Goal: Information Seeking & Learning: Learn about a topic

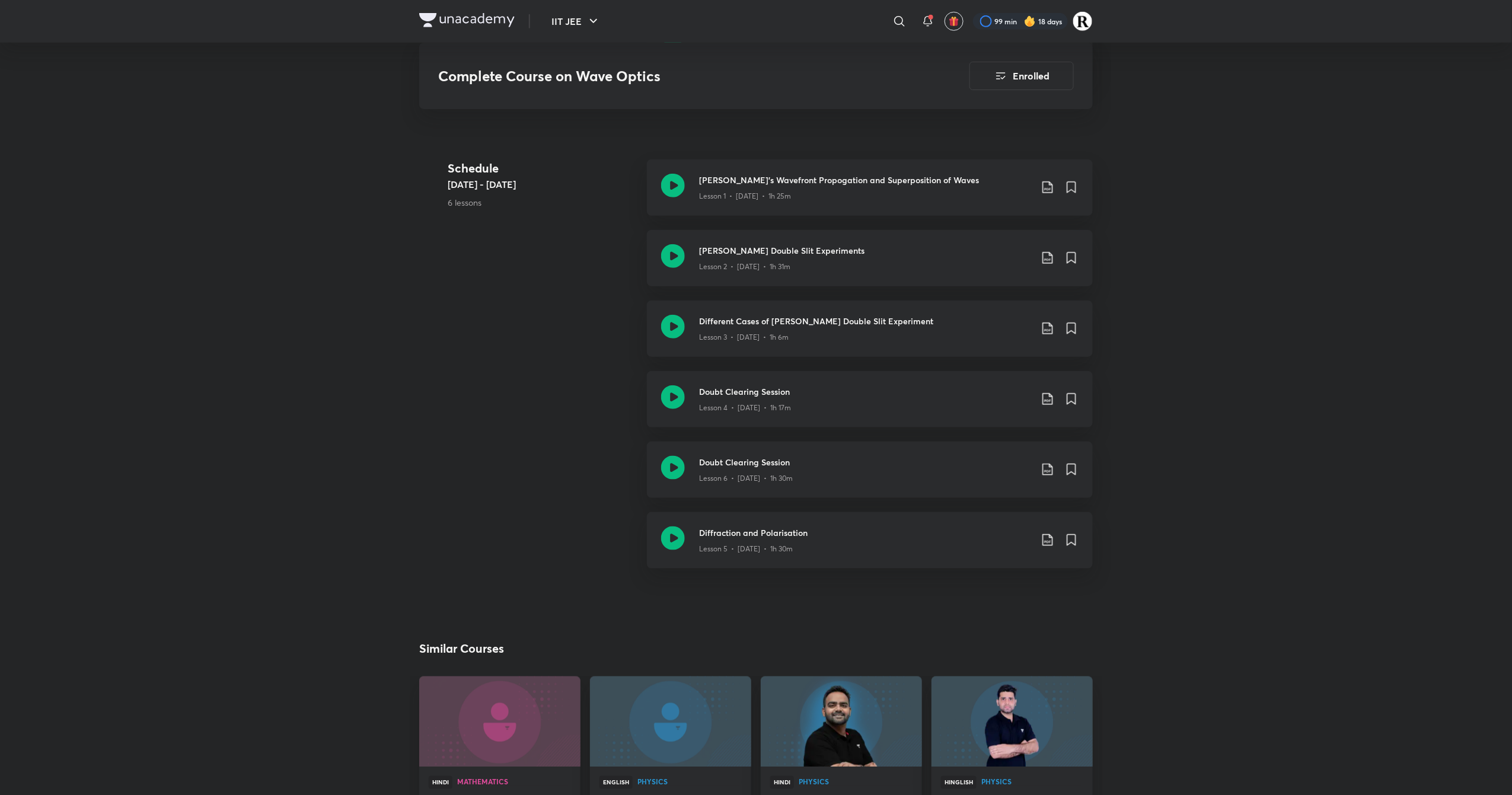
scroll to position [434, 0]
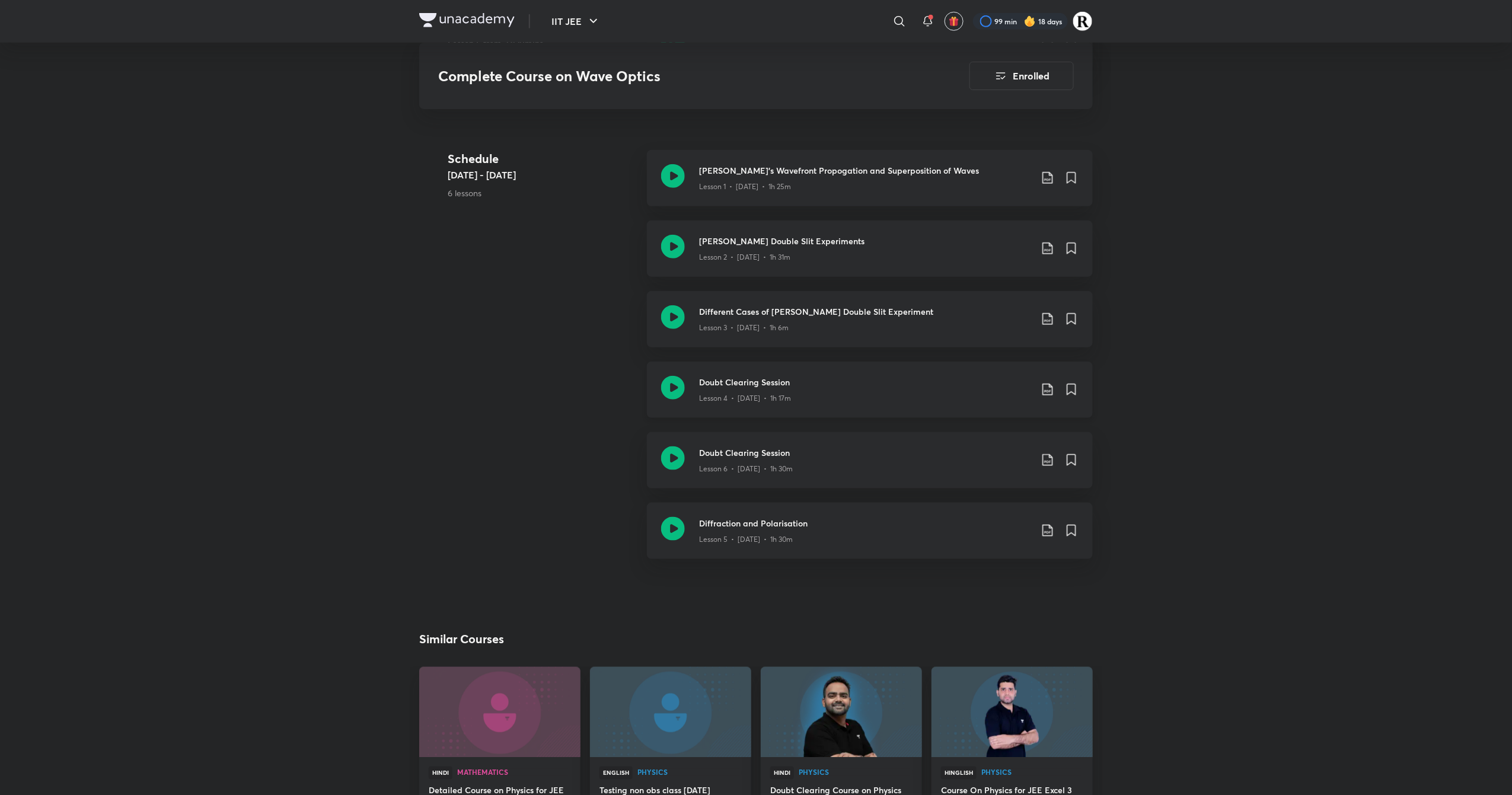
click at [667, 387] on icon at bounding box center [673, 387] width 23 height 23
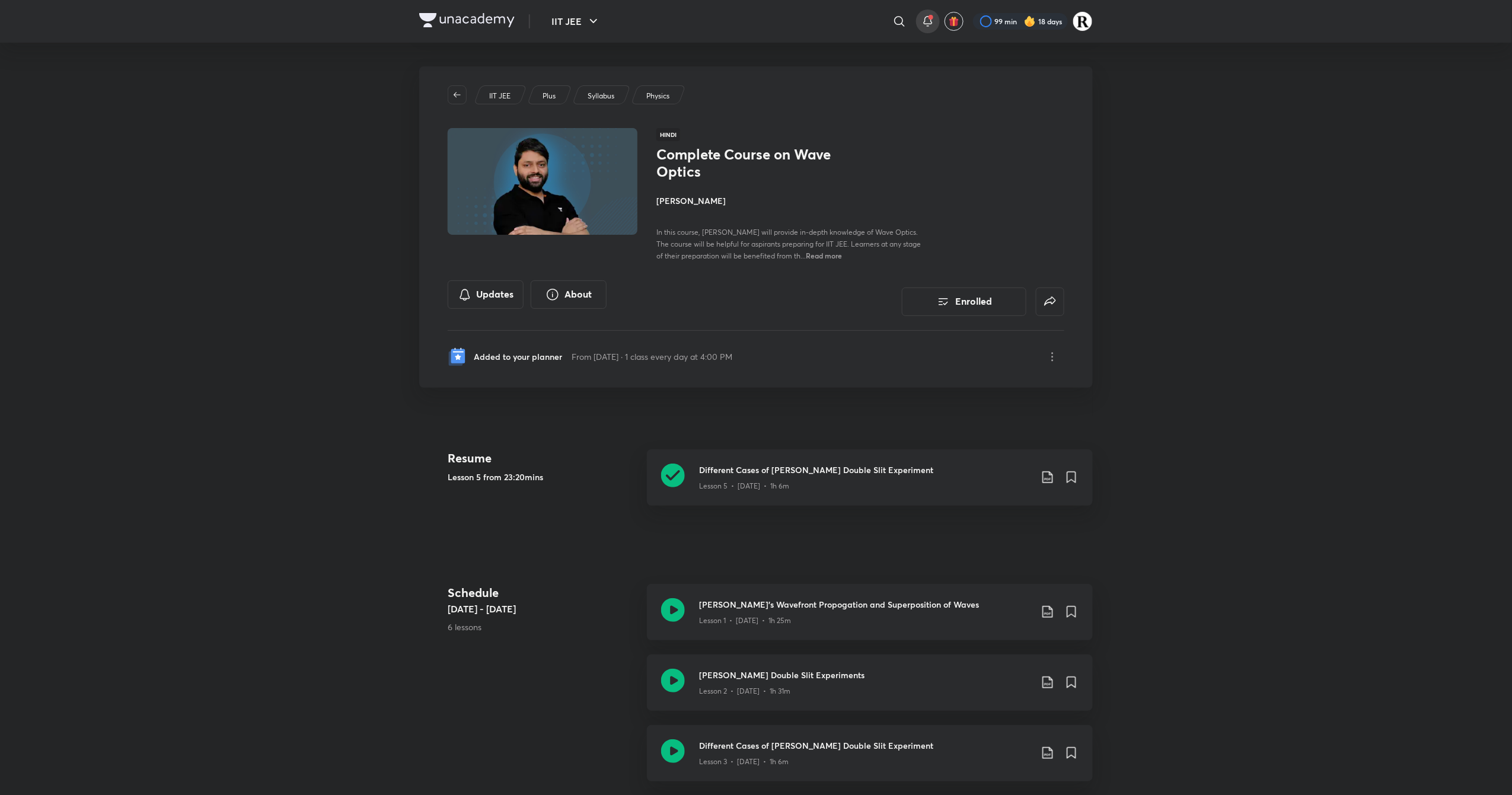
click at [931, 23] on icon at bounding box center [928, 21] width 14 height 14
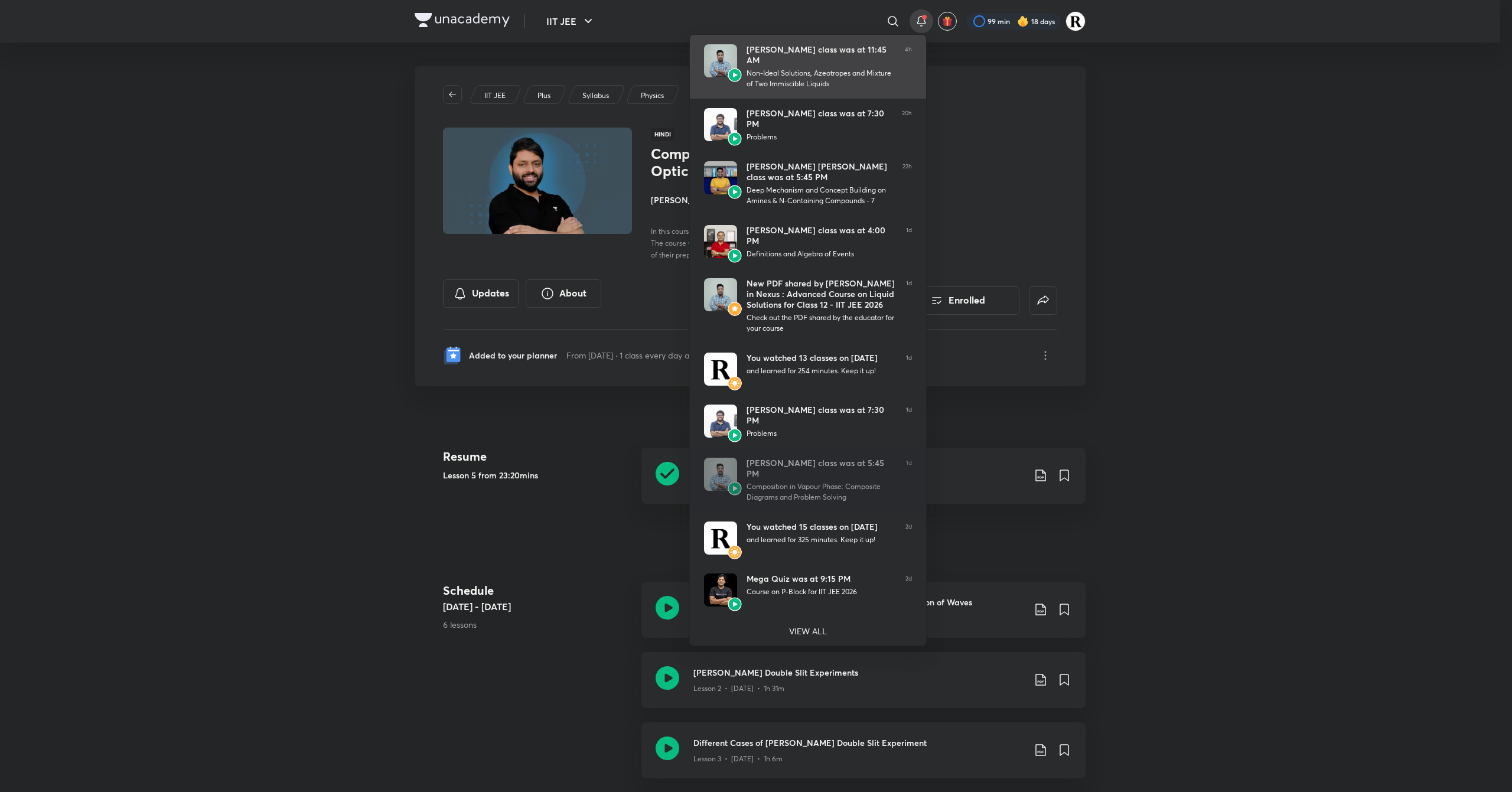
click at [766, 78] on div "Non-Ideal Solutions, Azeotropes and Mixture of Two Immiscible Liquids" at bounding box center [821, 79] width 149 height 21
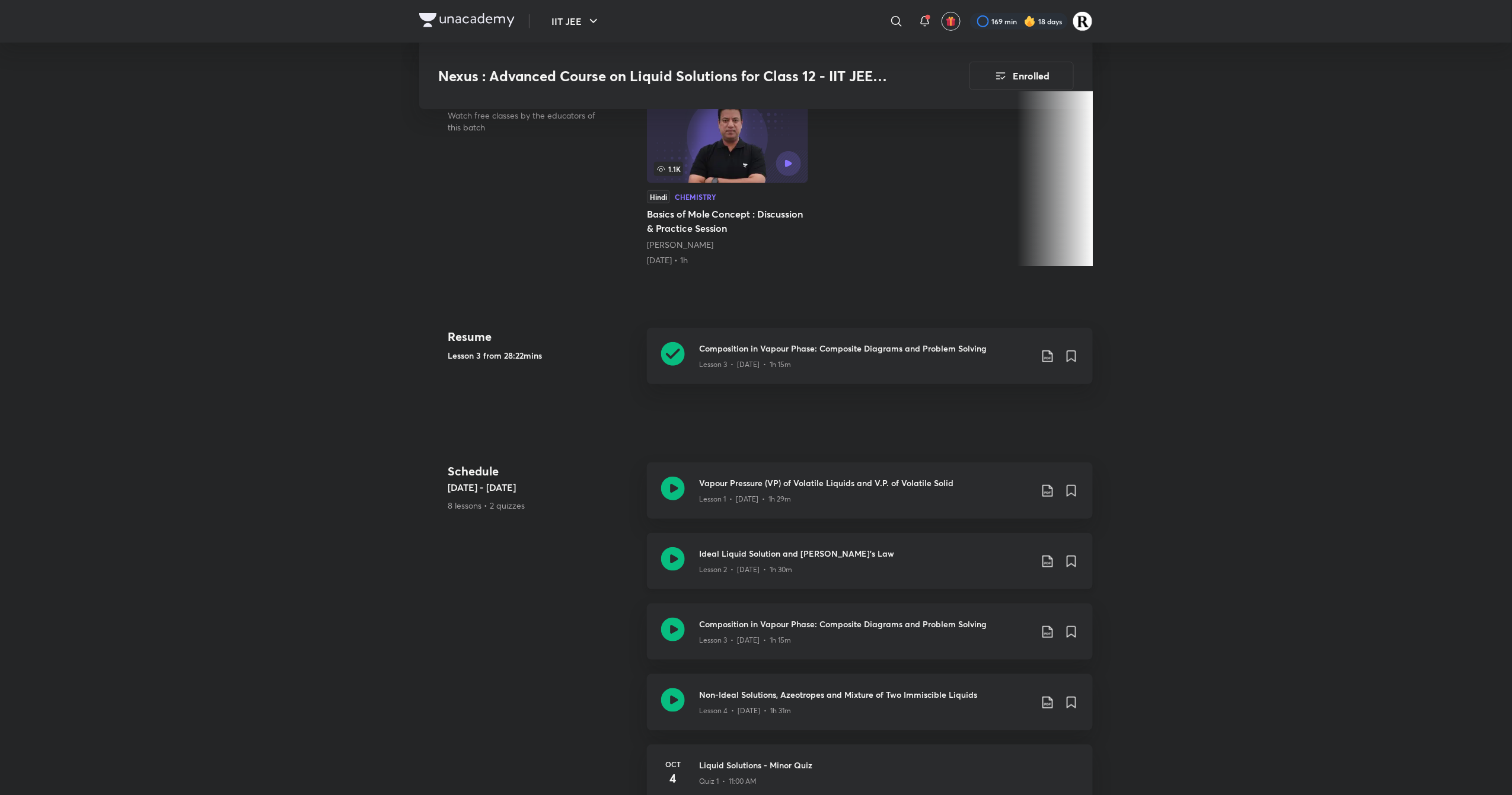
click at [676, 573] on div at bounding box center [673, 560] width 23 height 28
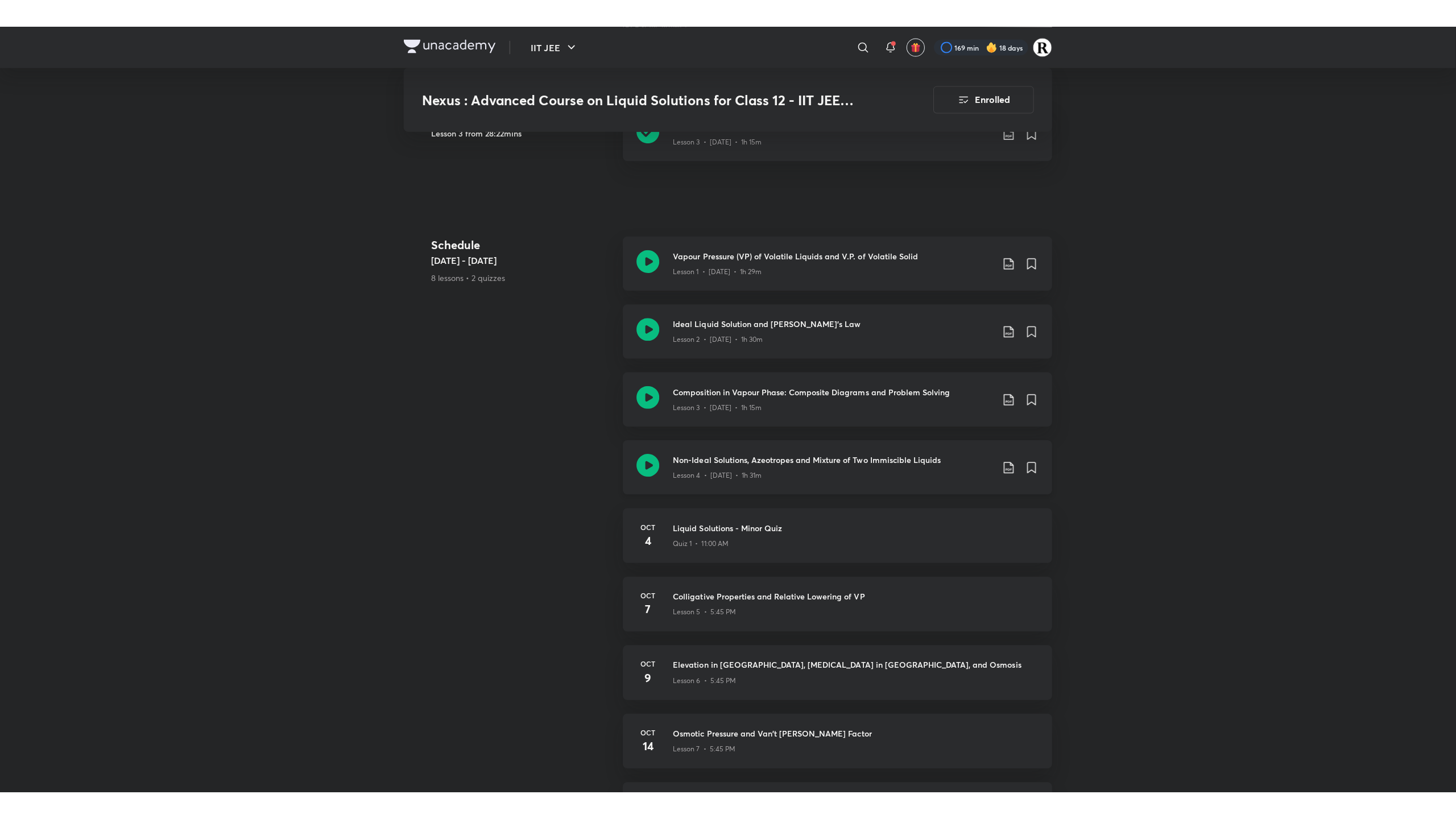
scroll to position [523, 0]
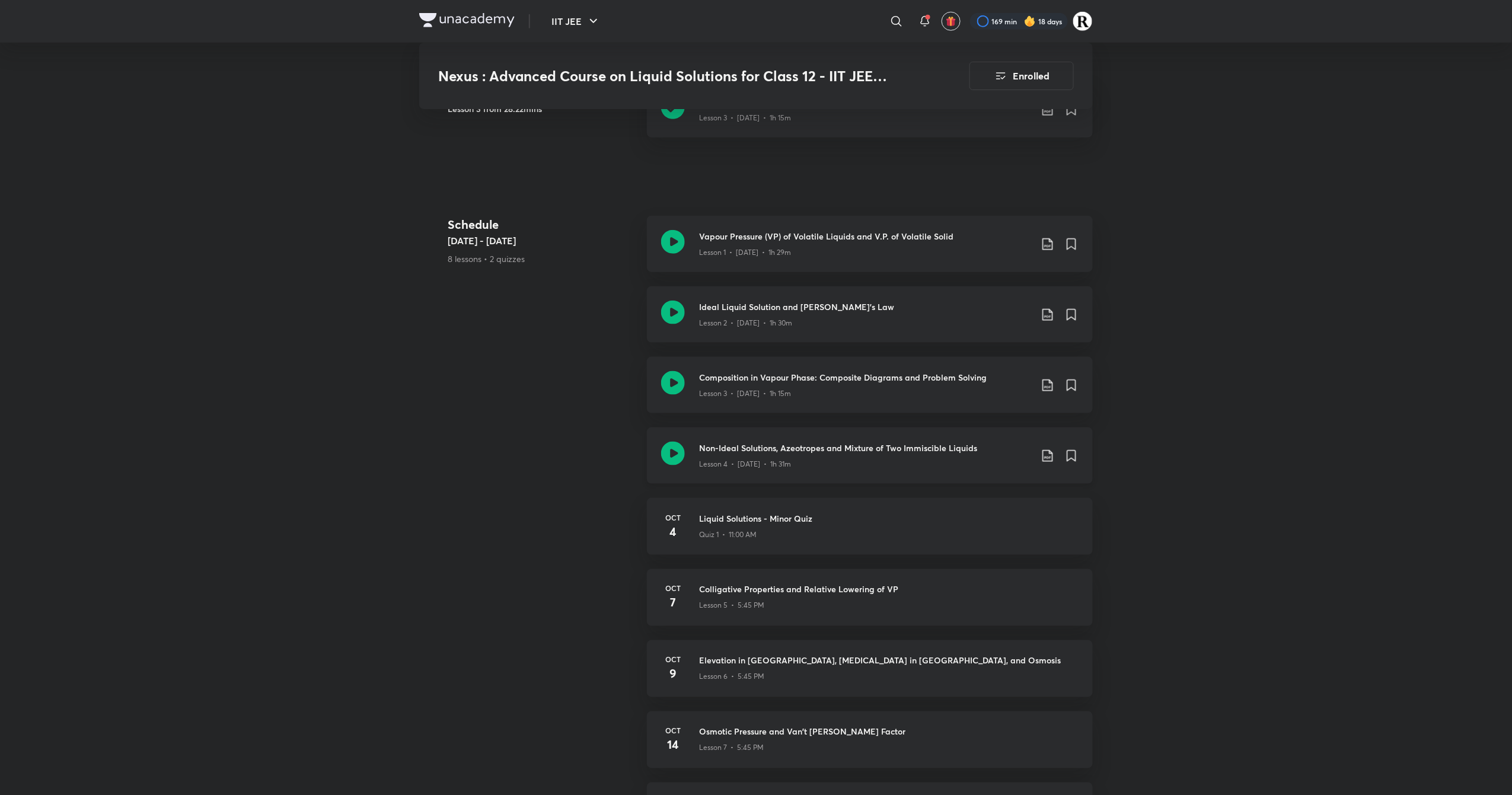
click at [677, 458] on icon at bounding box center [673, 453] width 23 height 23
